Goal: Task Accomplishment & Management: Manage account settings

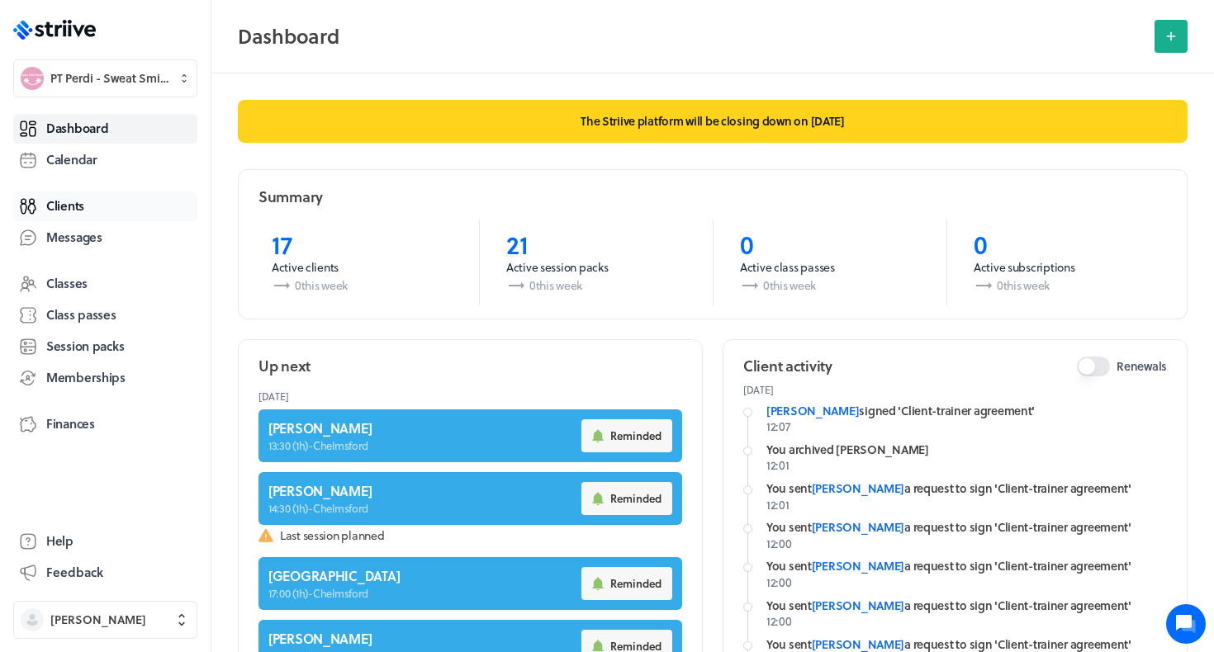
click at [85, 212] on link "Clients" at bounding box center [105, 207] width 184 height 30
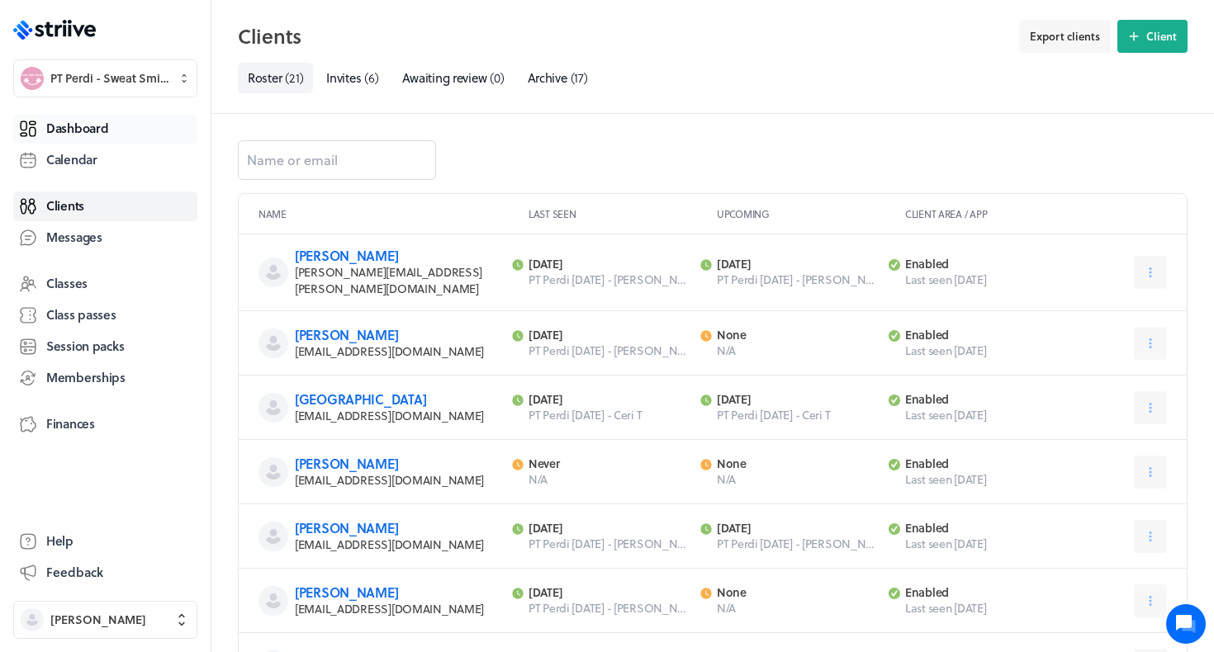
click at [99, 140] on link "Dashboard" at bounding box center [105, 129] width 184 height 30
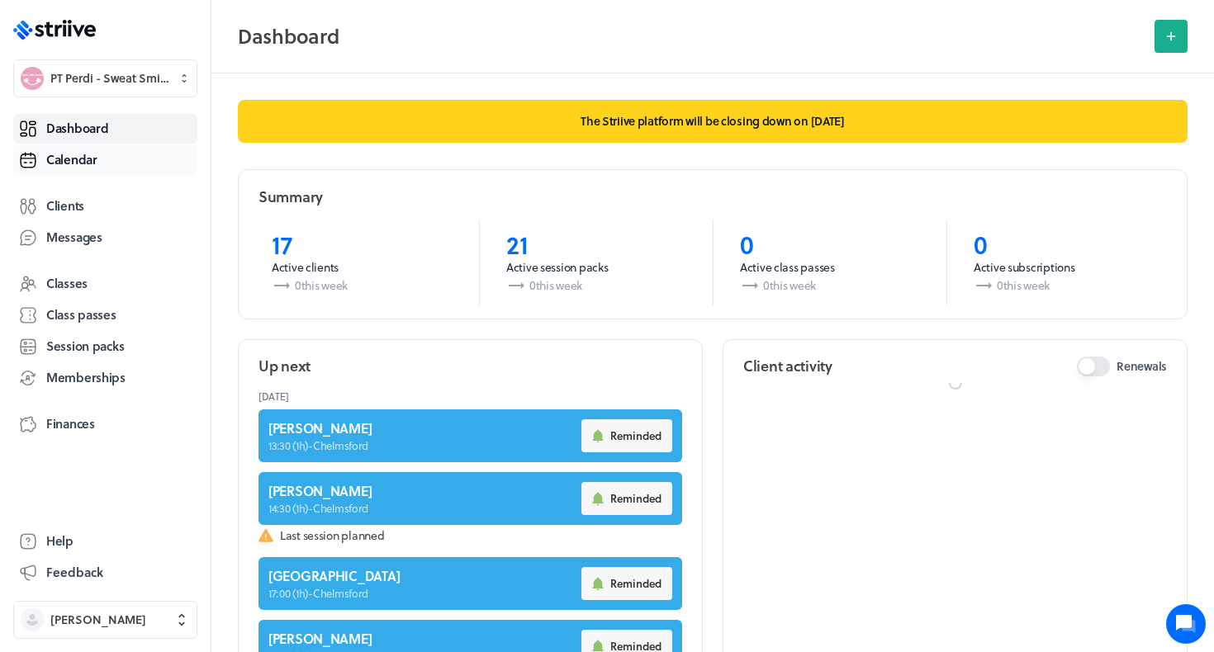
click at [89, 169] on link "Calendar" at bounding box center [105, 160] width 184 height 30
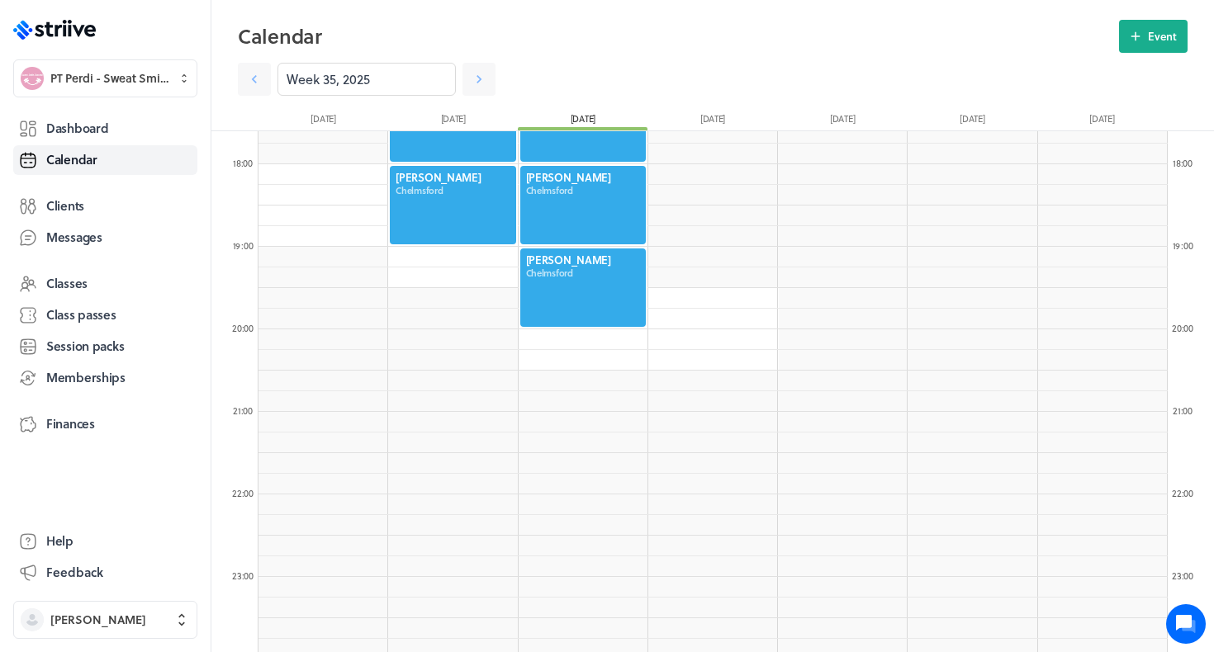
scroll to position [1030, 0]
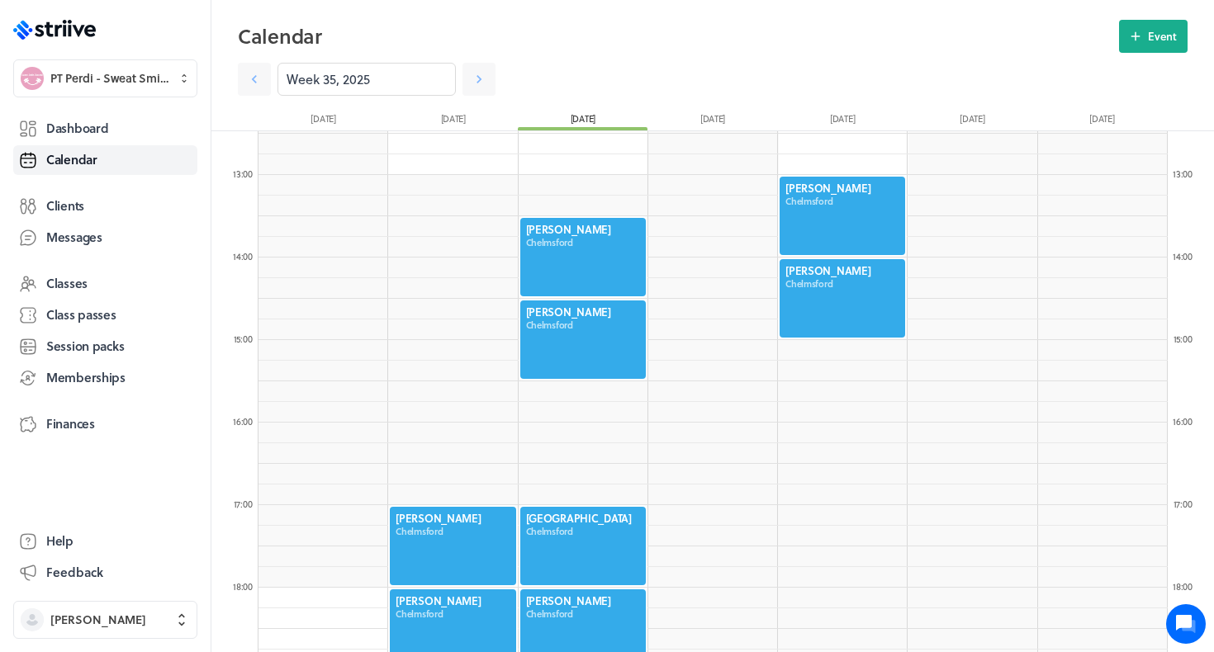
click at [547, 241] on div at bounding box center [582, 257] width 129 height 82
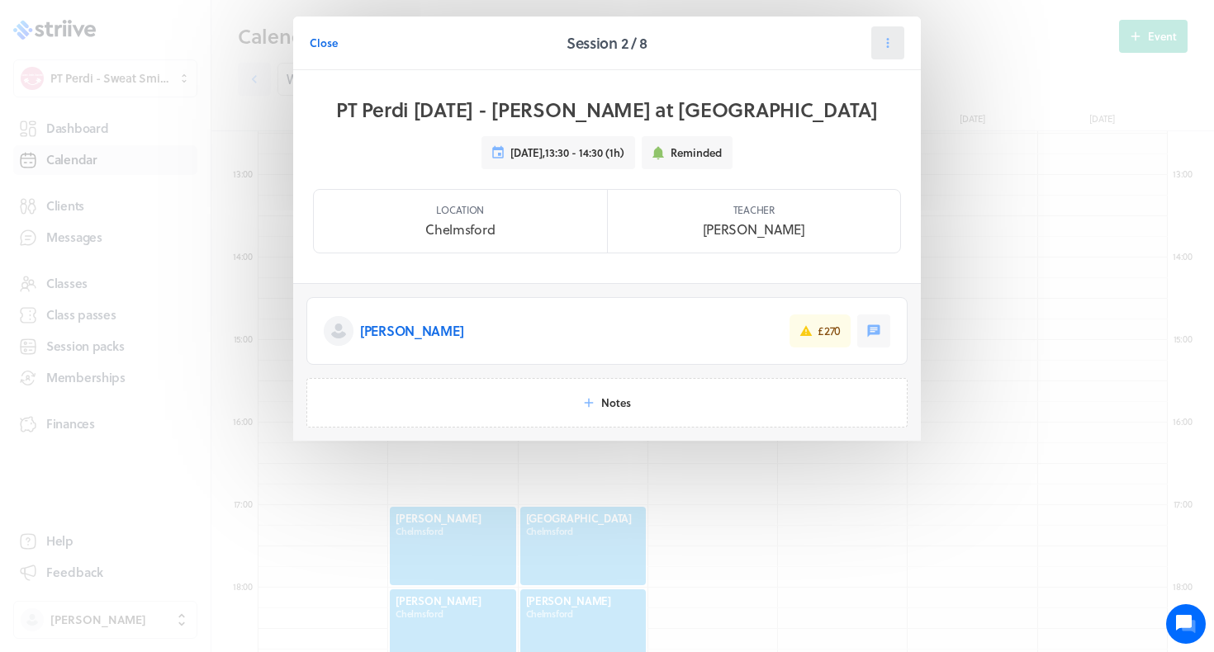
click at [889, 51] on button at bounding box center [887, 42] width 33 height 33
click at [851, 115] on span "Reschedule" at bounding box center [848, 114] width 57 height 15
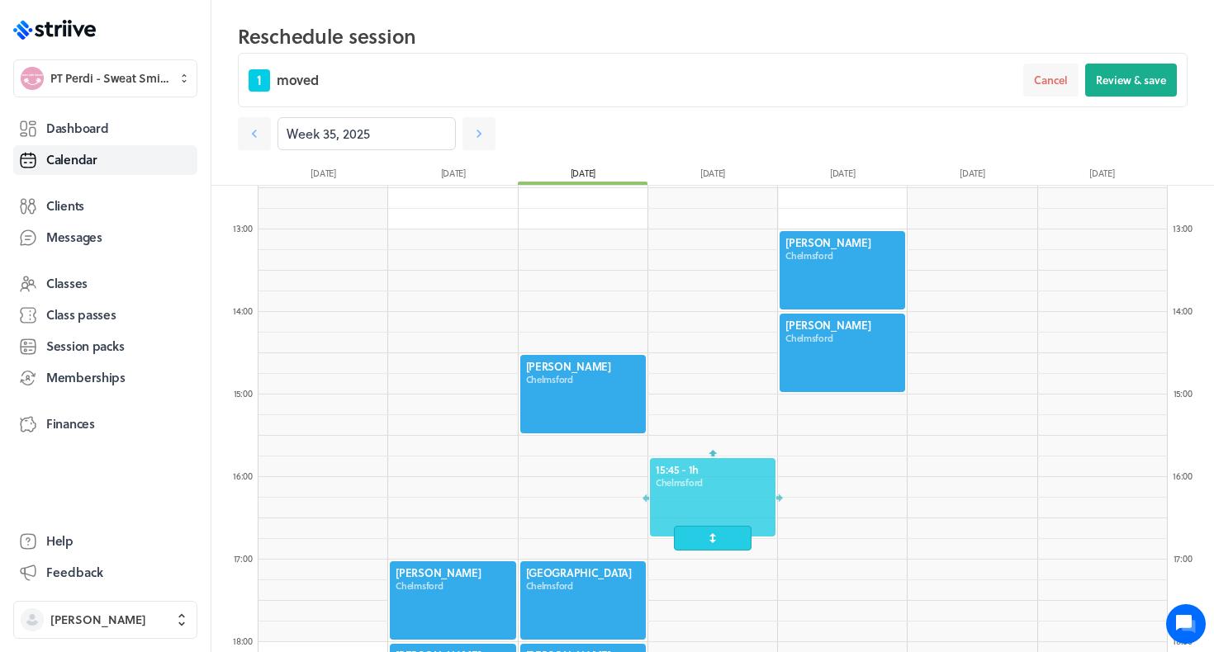
drag, startPoint x: 584, startPoint y: 293, endPoint x: 695, endPoint y: 499, distance: 233.9
click at [695, 499] on div at bounding box center [712, 498] width 129 height 82
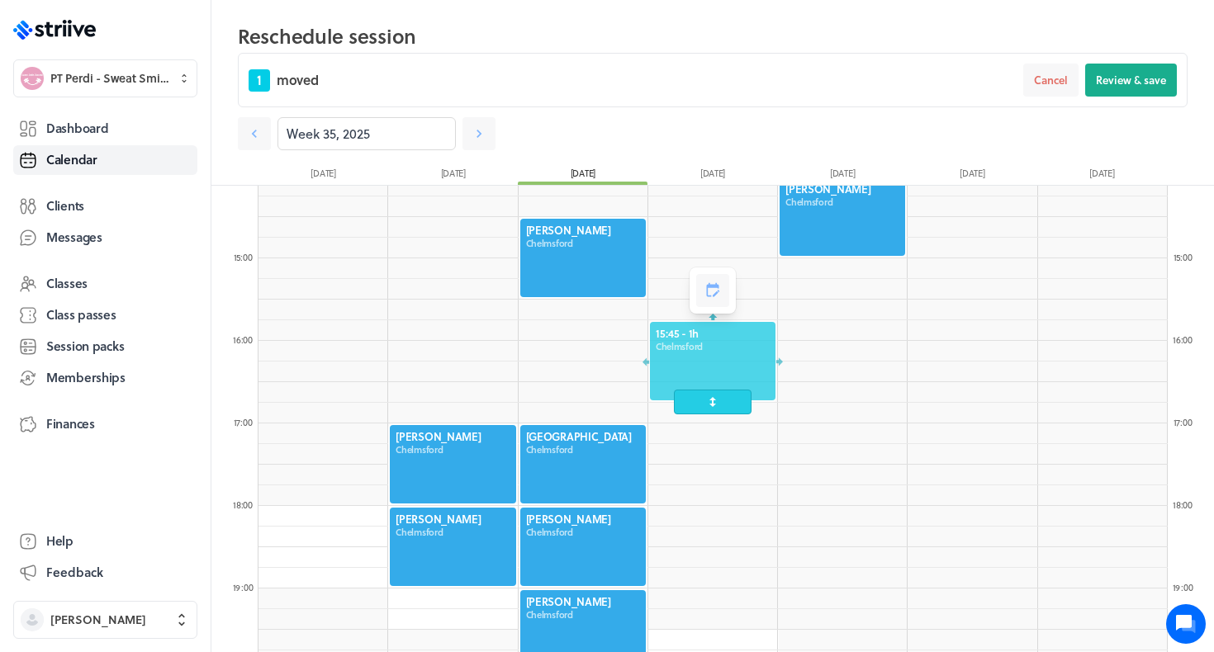
scroll to position [1191, 0]
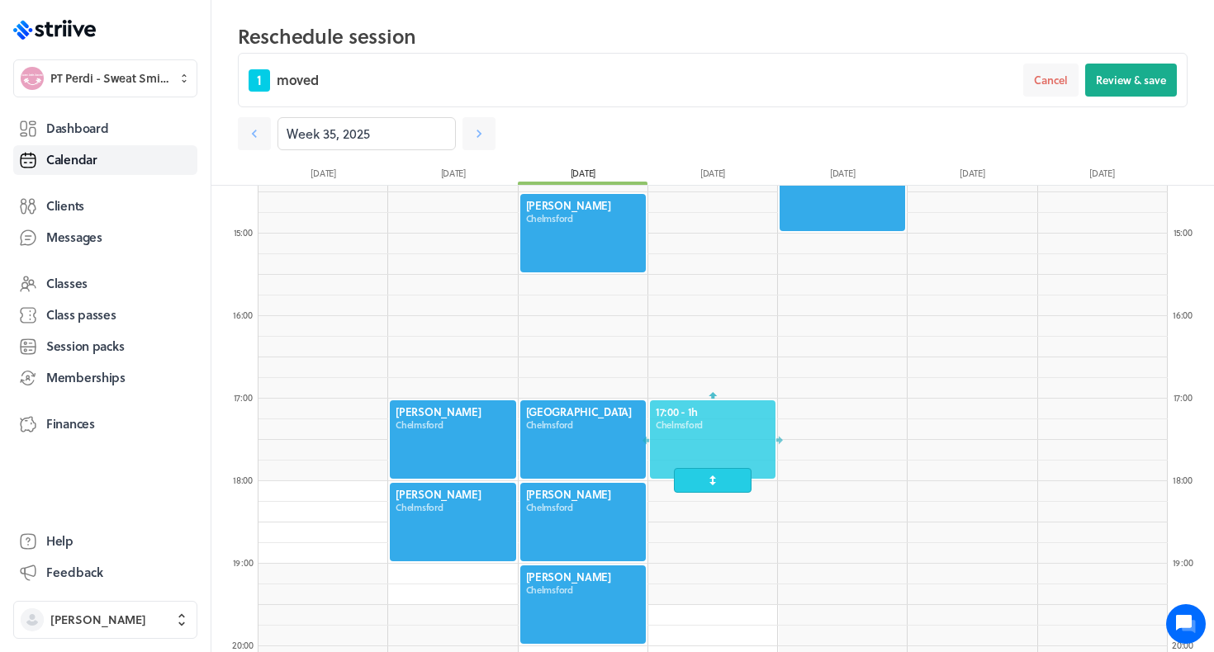
drag, startPoint x: 692, startPoint y: 333, endPoint x: 693, endPoint y: 451, distance: 118.1
click at [693, 451] on div at bounding box center [712, 440] width 129 height 82
click at [1115, 110] on section "Week 35, 2025" at bounding box center [712, 128] width 949 height 43
click at [1119, 76] on span "Review & save" at bounding box center [1131, 80] width 70 height 15
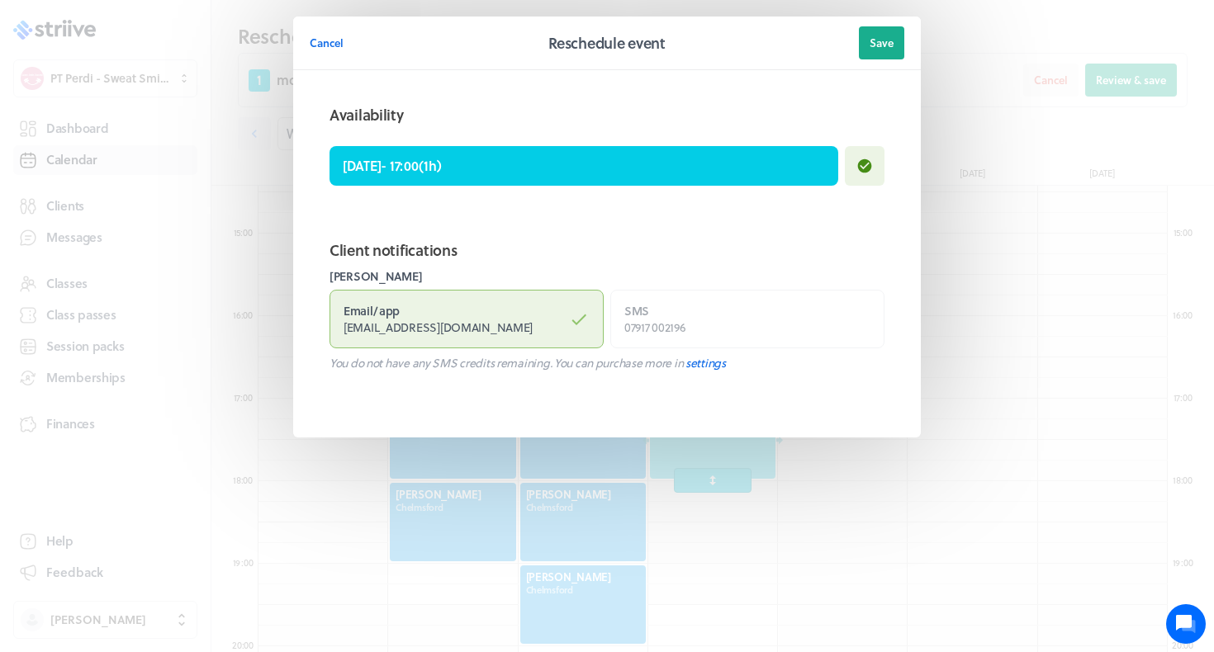
click at [914, 10] on section "Cancel Reschedule event Save Availability [DATE] - 17:00 ( 1h ) Client notifica…" at bounding box center [607, 260] width 661 height 520
click at [883, 36] on span "Save" at bounding box center [881, 43] width 24 height 15
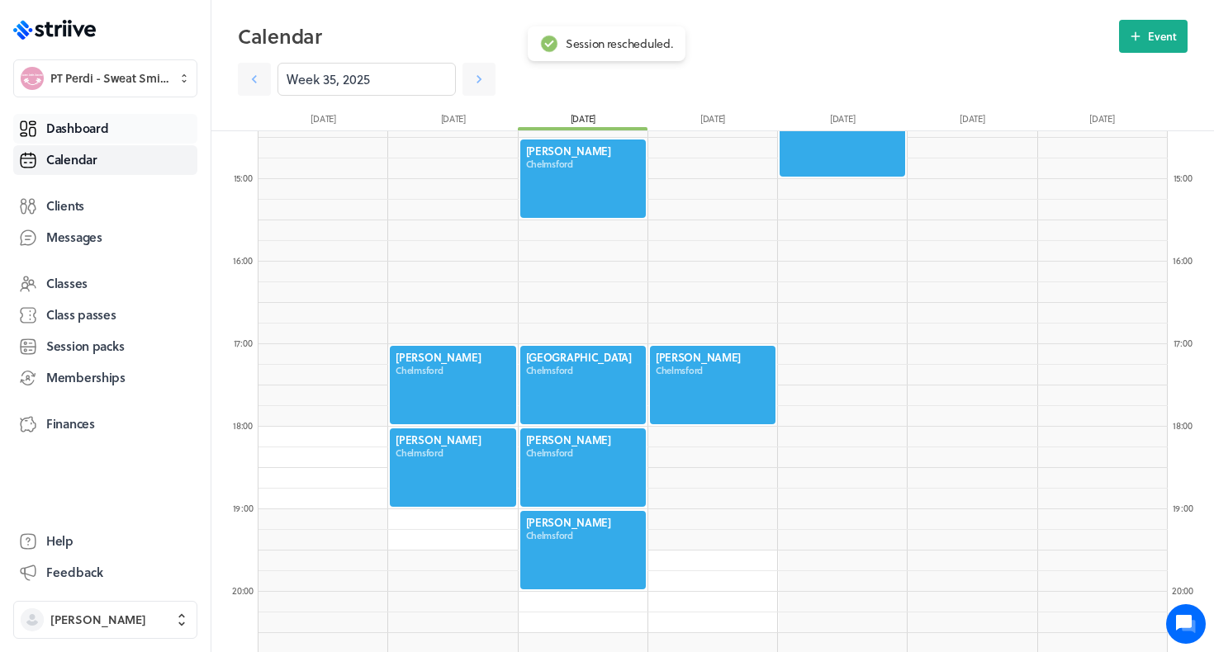
click at [95, 114] on link "Dashboard" at bounding box center [105, 129] width 184 height 30
